Goal: Transaction & Acquisition: Purchase product/service

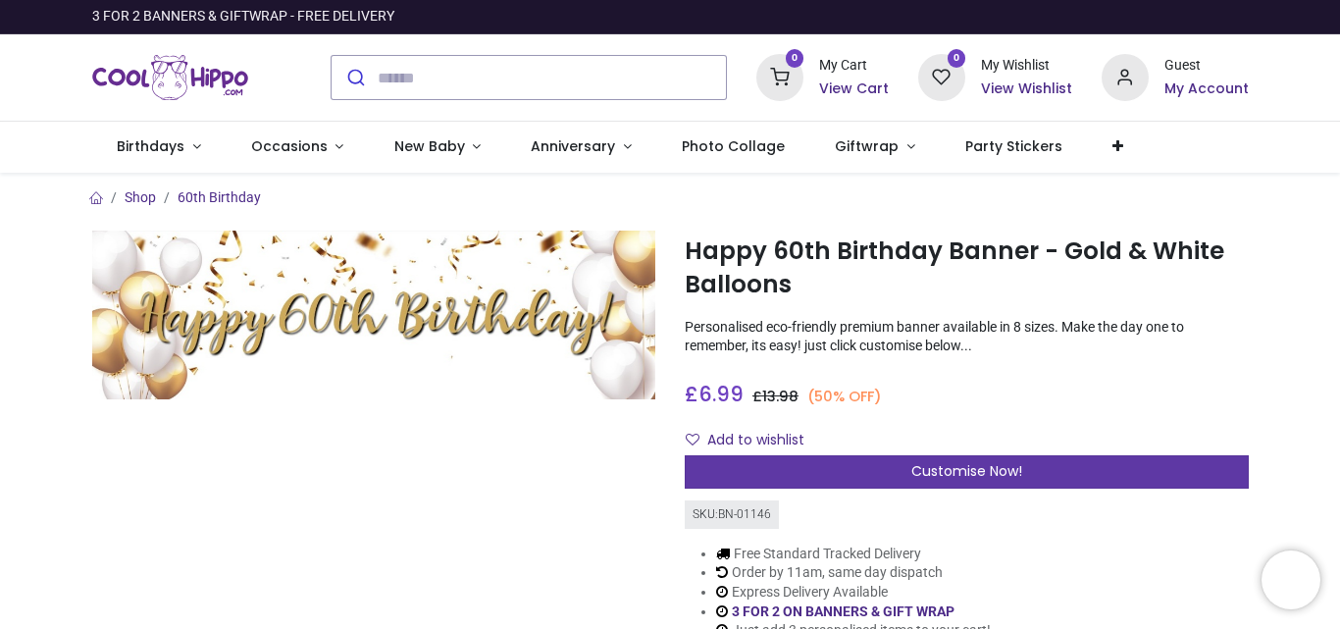
click at [943, 476] on span "Customise Now!" at bounding box center [966, 471] width 111 height 20
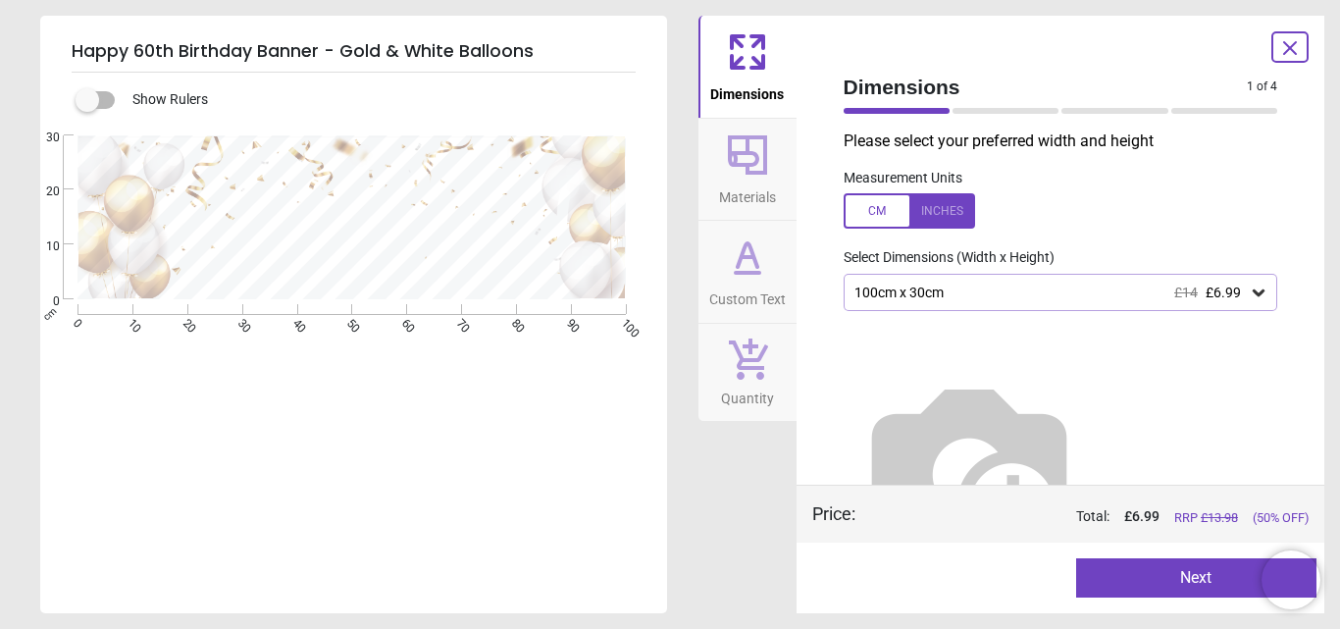
click at [1003, 354] on img at bounding box center [969, 467] width 251 height 251
click at [1255, 294] on icon at bounding box center [1259, 293] width 20 height 20
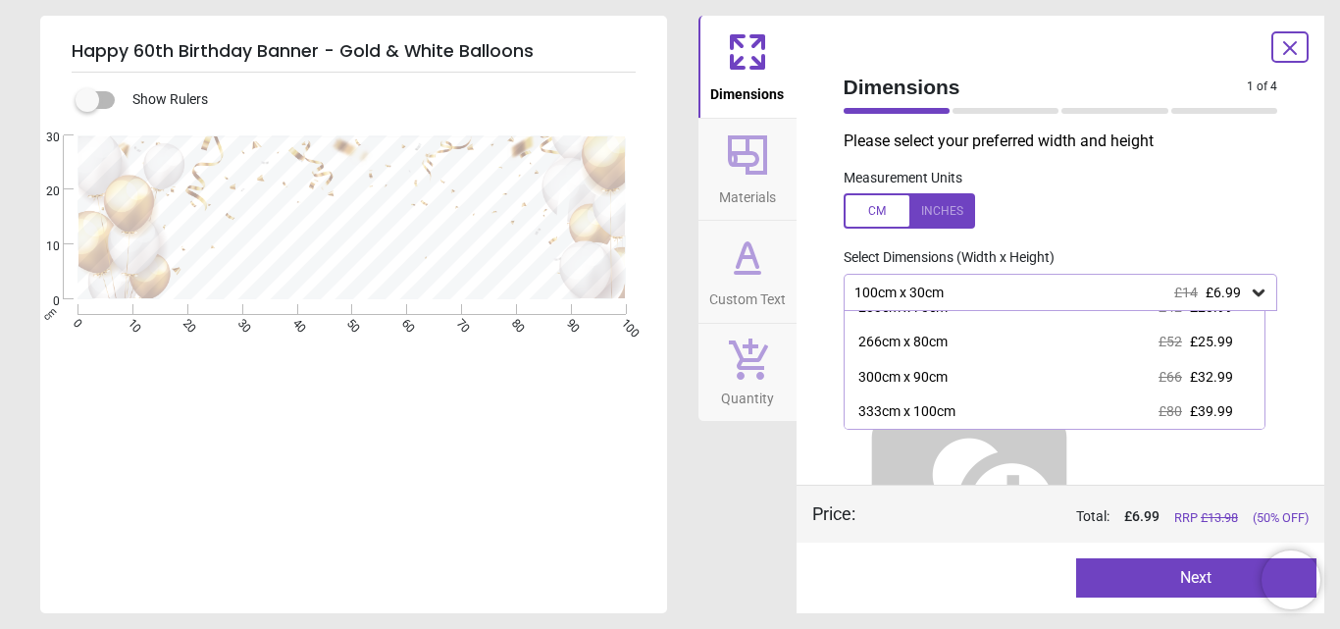
scroll to position [162, 0]
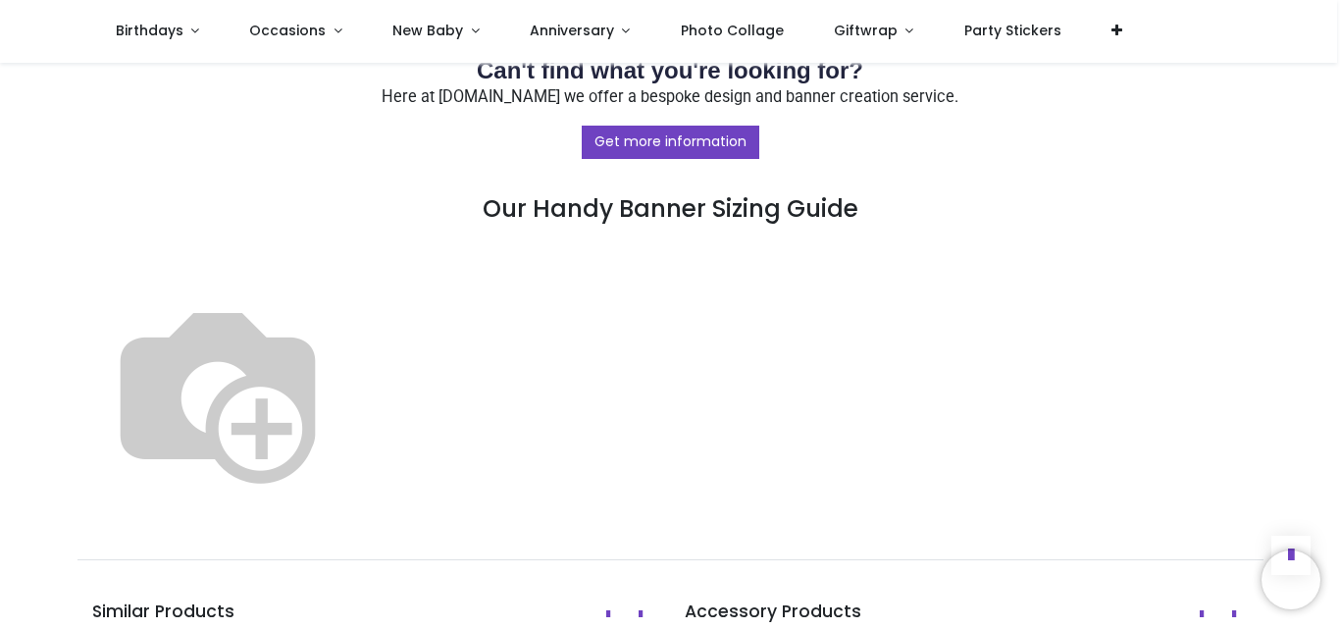
scroll to position [932, 0]
